Goal: Go to known website: Access a specific website the user already knows

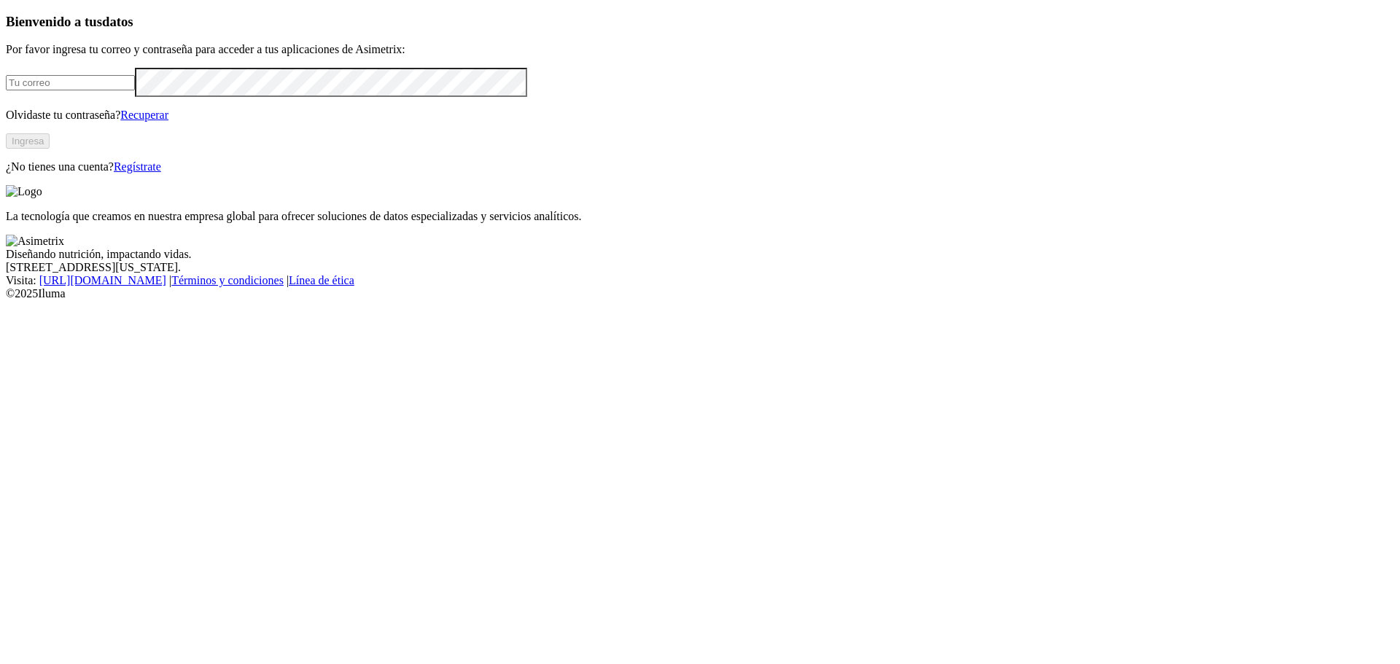
type input "scascante@carniceriasmaroto.com"
click at [50, 149] on button "Ingresa" at bounding box center [28, 140] width 44 height 15
